Goal: Check status: Check status

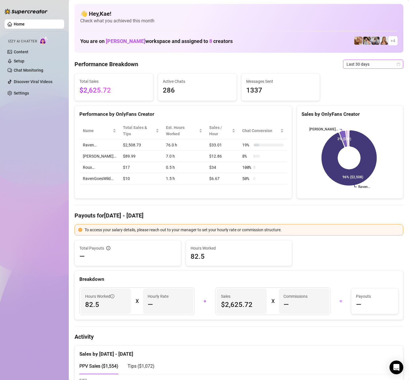
click at [364, 65] on span "Last 30 days" at bounding box center [372, 64] width 53 height 9
click at [362, 95] on div "Last 30 days" at bounding box center [368, 94] width 51 height 6
click at [367, 63] on span "Last 30 days" at bounding box center [372, 64] width 53 height 9
click at [358, 84] on div "Last 7 days" at bounding box center [368, 85] width 51 height 6
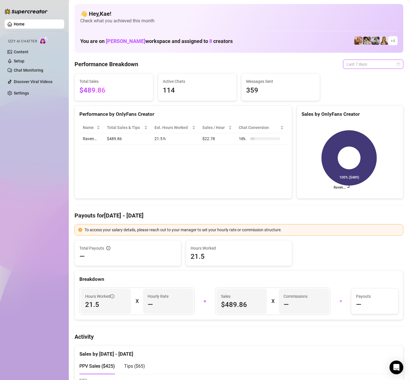
click at [360, 68] on span "Last 7 days" at bounding box center [372, 64] width 53 height 9
click at [357, 76] on div "Last 24 hours" at bounding box center [368, 75] width 51 height 6
click at [353, 64] on span "Last 24 hours" at bounding box center [372, 64] width 53 height 9
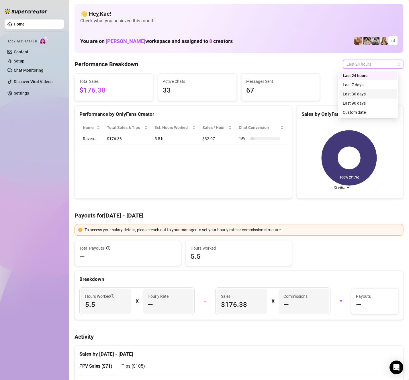
click at [362, 93] on div "Last 30 days" at bounding box center [368, 94] width 51 height 6
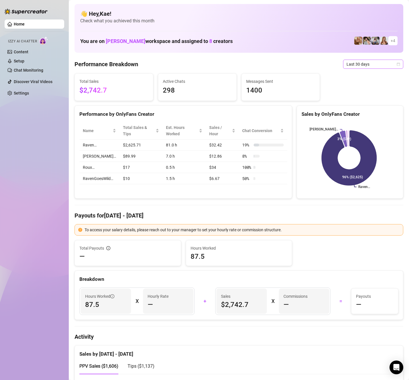
click at [357, 65] on span "Last 30 days" at bounding box center [372, 64] width 53 height 9
click at [360, 86] on div "Last 7 days" at bounding box center [368, 85] width 51 height 6
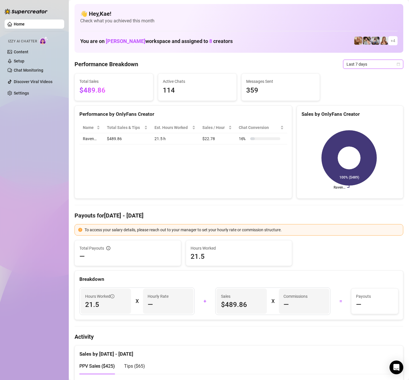
click at [363, 68] on span "Last 7 days" at bounding box center [372, 64] width 53 height 9
click at [366, 91] on div "Last 30 days" at bounding box center [368, 93] width 58 height 9
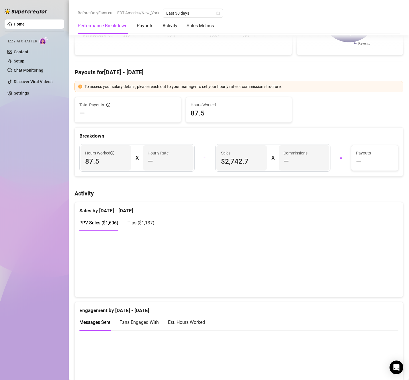
scroll to position [29, 0]
